Goal: Task Accomplishment & Management: Manage account settings

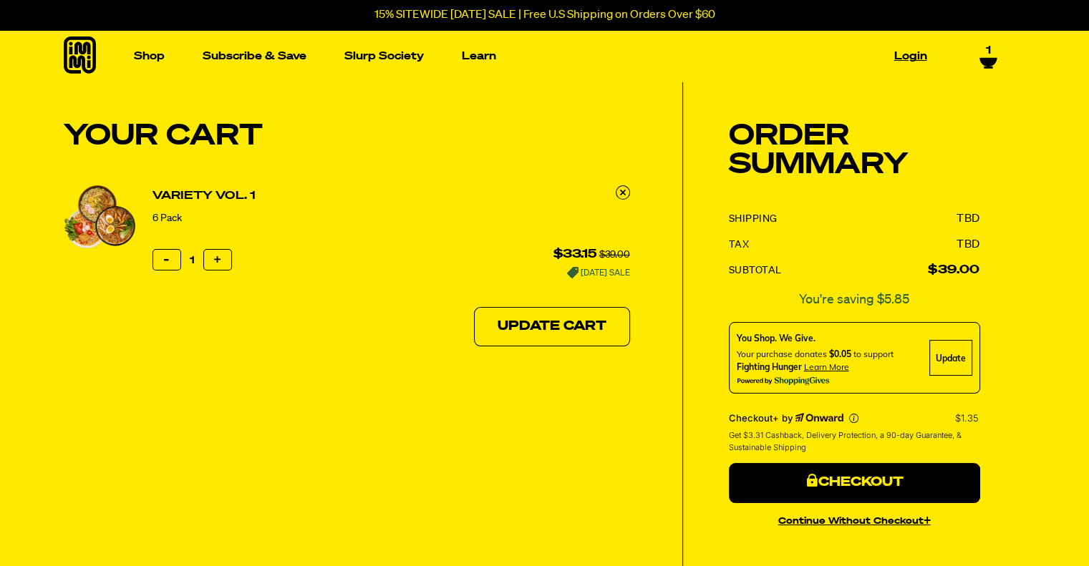
click at [913, 53] on link "Login" at bounding box center [910, 56] width 44 height 22
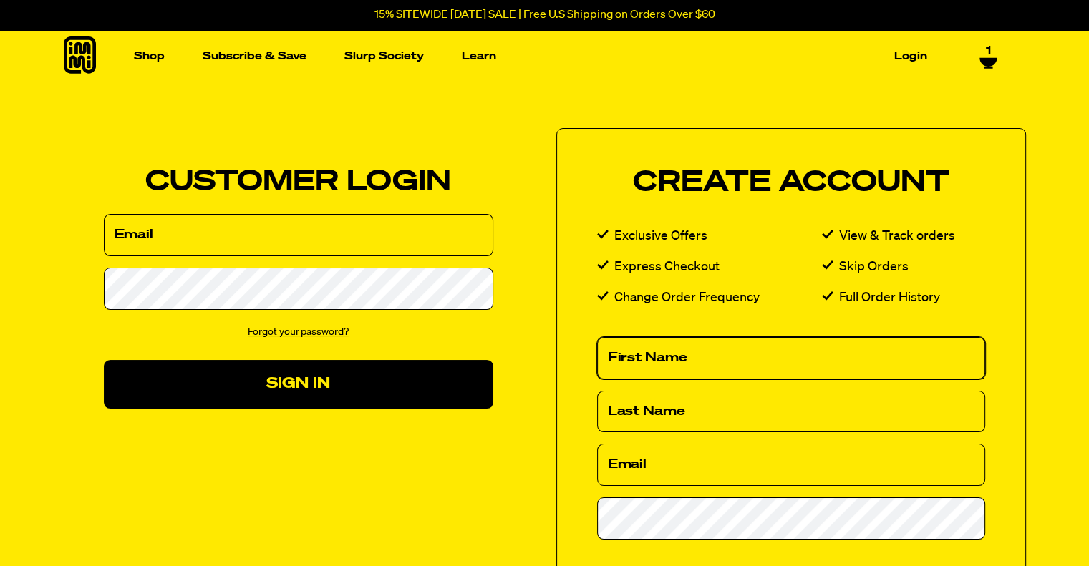
click at [664, 364] on input "First Name" at bounding box center [791, 358] width 388 height 42
type input "[PERSON_NAME]"
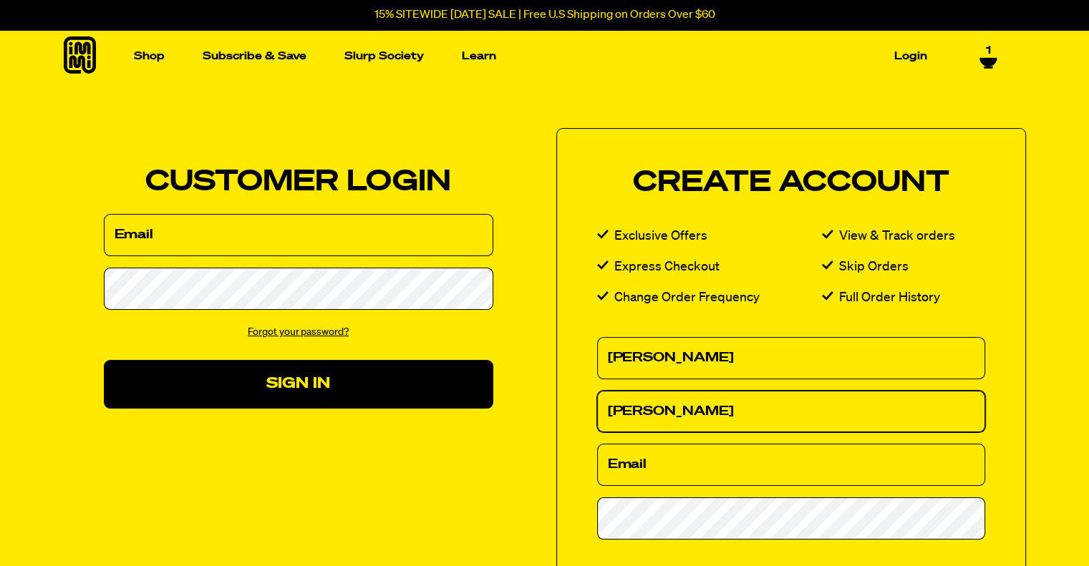
type input "[PERSON_NAME]"
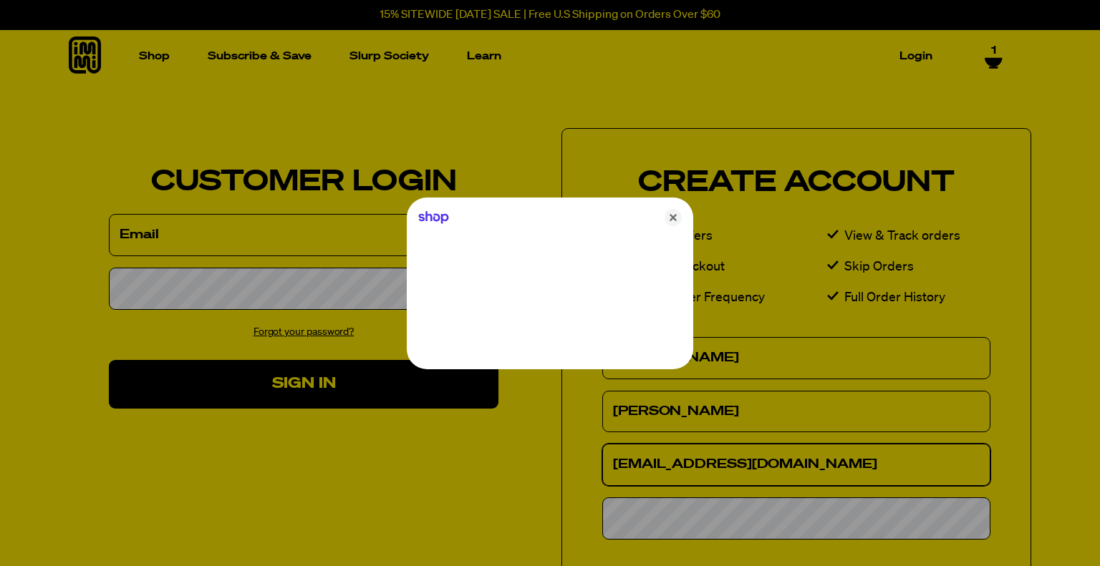
type input "[EMAIL_ADDRESS][DOMAIN_NAME]"
